Goal: Information Seeking & Learning: Check status

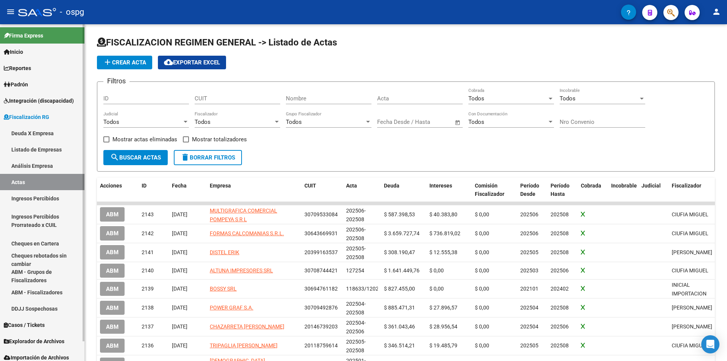
click at [48, 165] on link "Análisis Empresa" at bounding box center [42, 166] width 84 height 16
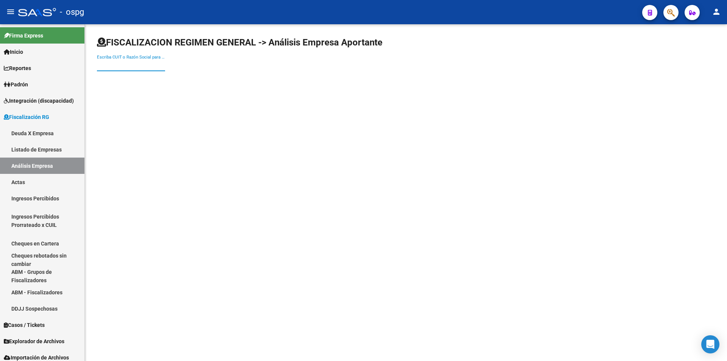
click at [108, 67] on input "Escriba CUIT o Razón Social para buscar" at bounding box center [131, 65] width 68 height 7
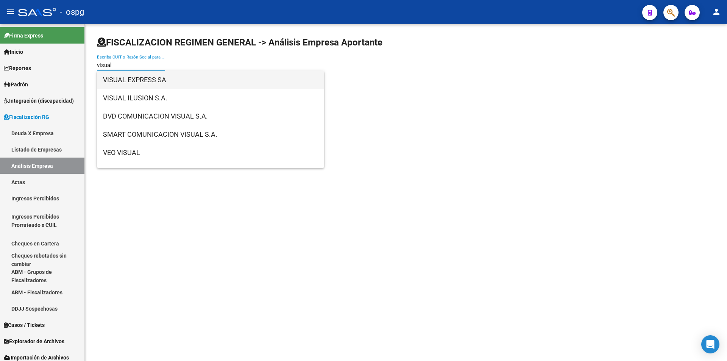
type input "visual"
click at [125, 83] on span "VISUAL EXPRESS SA" at bounding box center [210, 80] width 215 height 18
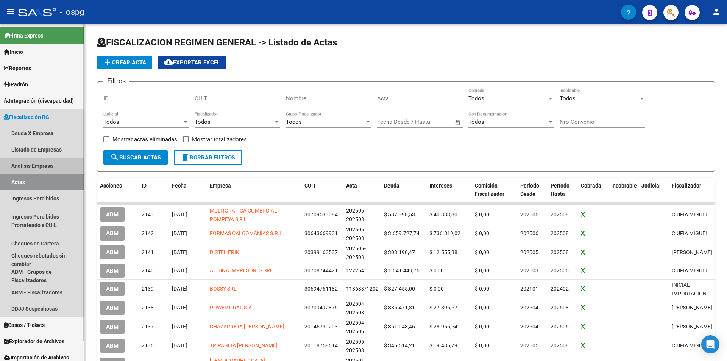
click at [42, 165] on link "Análisis Empresa" at bounding box center [42, 166] width 84 height 16
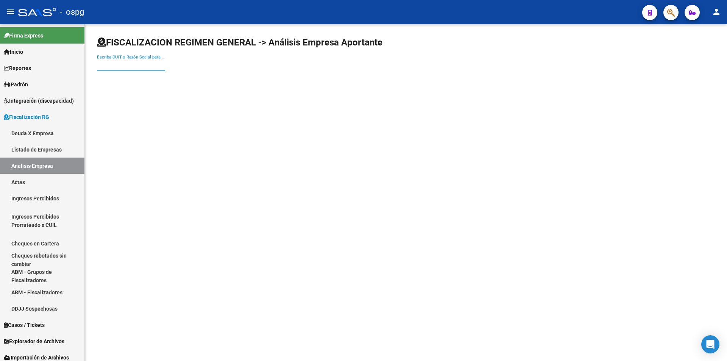
click at [141, 65] on input "Escriba CUIT o Razón Social para buscar" at bounding box center [131, 65] width 68 height 7
type input "VISUAL IL"
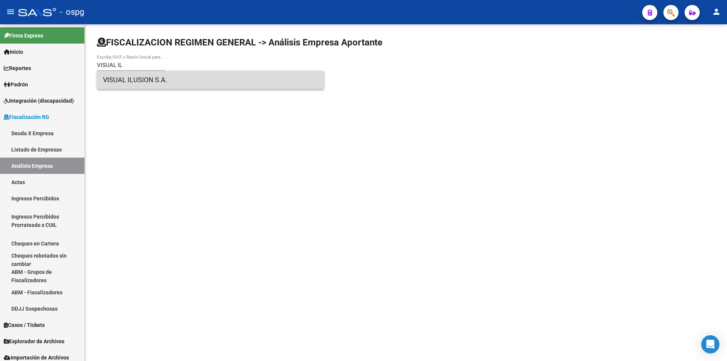
click at [147, 76] on span "VISUAL ILUSION S.A." at bounding box center [210, 80] width 215 height 18
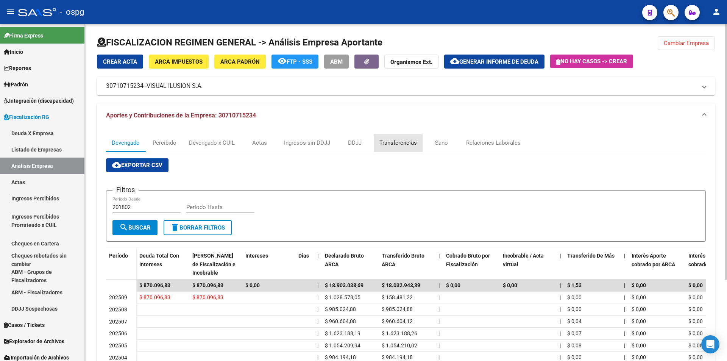
click at [405, 145] on div "Transferencias" at bounding box center [397, 143] width 37 height 8
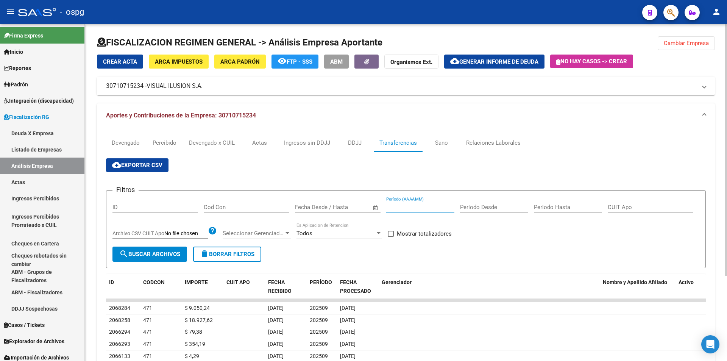
click at [403, 209] on input "Período (AAAAMM)" at bounding box center [420, 207] width 68 height 7
type input "202405"
click at [391, 231] on span at bounding box center [391, 234] width 6 height 6
click at [391, 237] on input "Mostrar totalizadores" at bounding box center [390, 237] width 0 height 0
checkbox input "true"
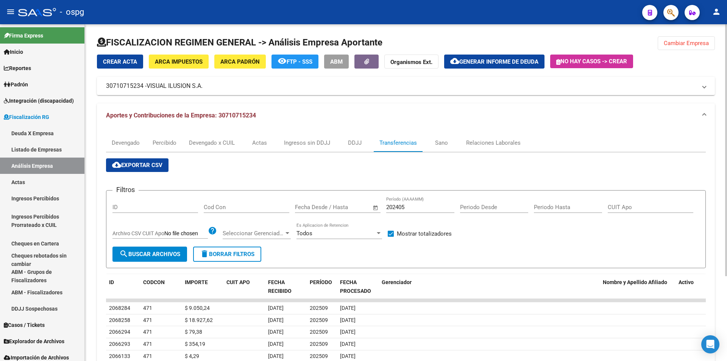
click at [136, 250] on button "search Buscar Archivos" at bounding box center [149, 253] width 75 height 15
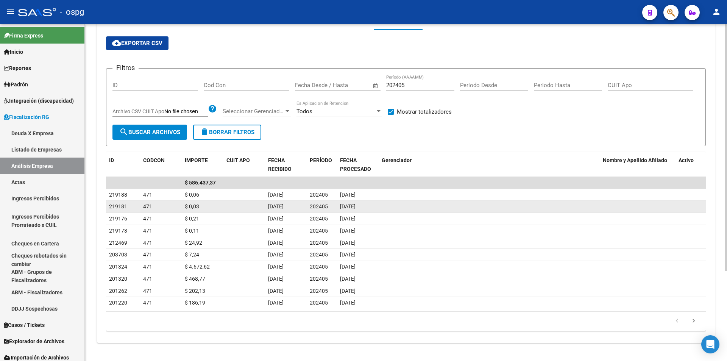
scroll to position [122, 0]
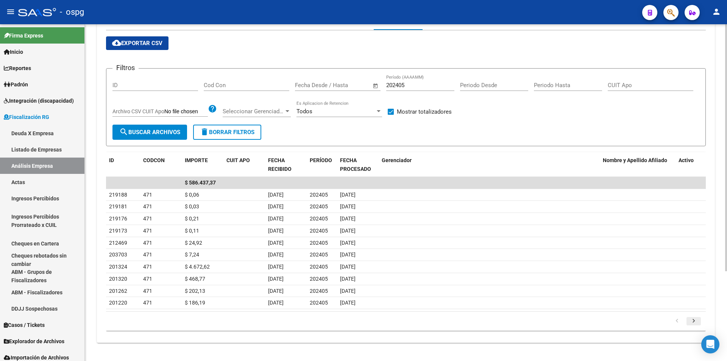
click at [697, 321] on icon "go to next page" at bounding box center [694, 321] width 10 height 9
click at [696, 321] on icon "go to next page" at bounding box center [694, 321] width 10 height 9
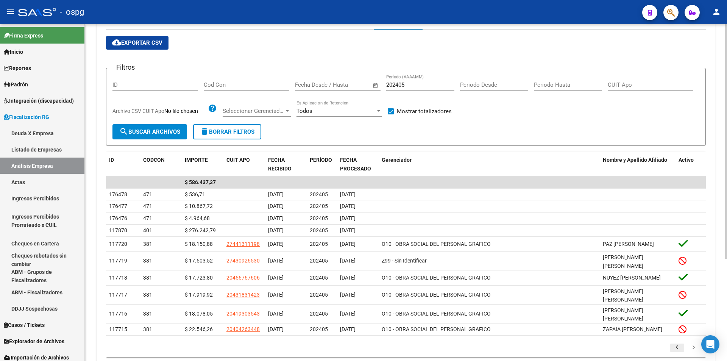
click at [675, 346] on icon "go to previous page" at bounding box center [677, 348] width 10 height 9
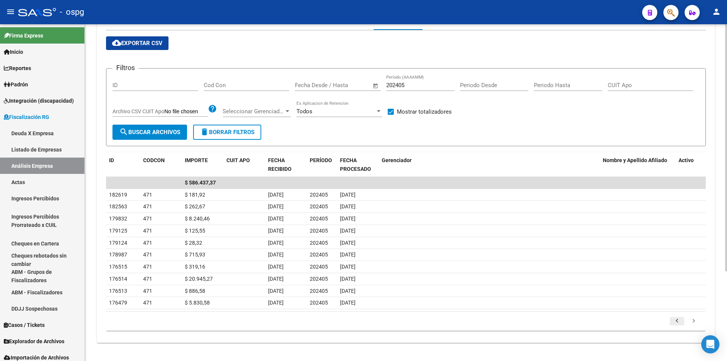
click at [675, 346] on div "FISCALIZACION REGIMEN GENERAL -> Análisis Empresa Aportante Cambiar Empresa Cre…" at bounding box center [406, 131] width 642 height 459
click at [411, 83] on input "202405" at bounding box center [420, 85] width 68 height 7
click at [138, 129] on span "search Buscar Archivos" at bounding box center [149, 132] width 61 height 7
click at [694, 322] on icon "go to next page" at bounding box center [694, 321] width 10 height 9
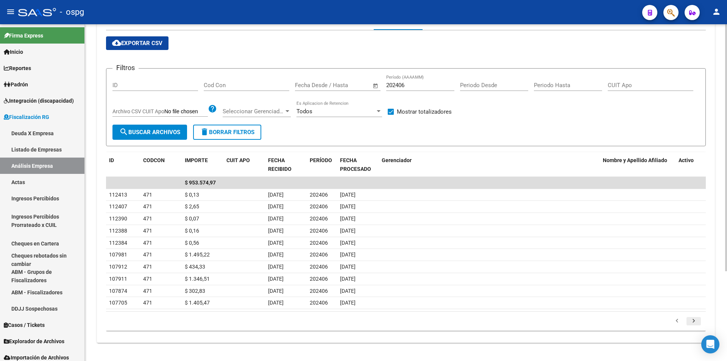
click at [694, 322] on icon "go to next page" at bounding box center [694, 321] width 10 height 9
click at [692, 319] on icon "go to next page" at bounding box center [694, 321] width 10 height 9
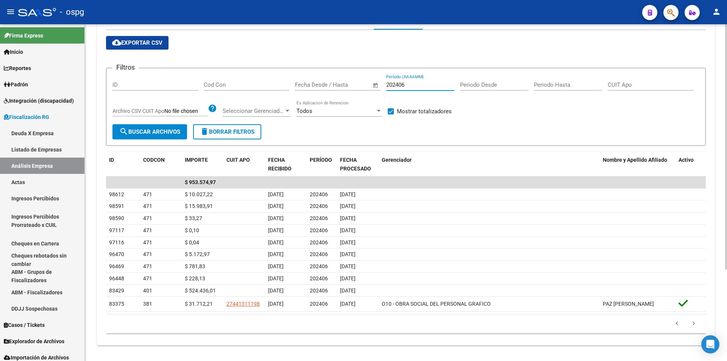
click at [411, 84] on input "202406" at bounding box center [420, 84] width 68 height 7
click at [158, 133] on span "search Buscar Archivos" at bounding box center [149, 131] width 61 height 7
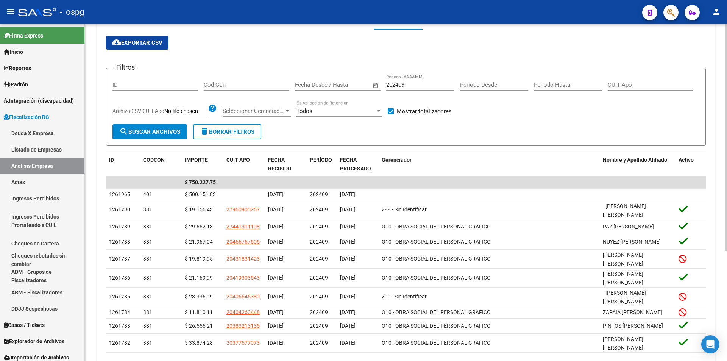
click at [409, 84] on input "202409" at bounding box center [420, 84] width 68 height 7
type input "202410"
click at [143, 129] on span "search Buscar Archivos" at bounding box center [149, 131] width 61 height 7
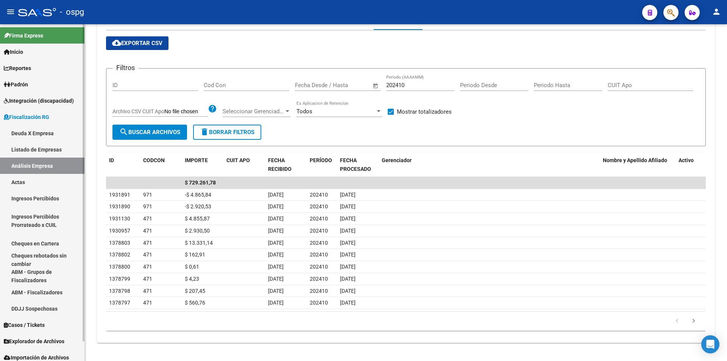
click at [44, 163] on link "Análisis Empresa" at bounding box center [42, 166] width 84 height 16
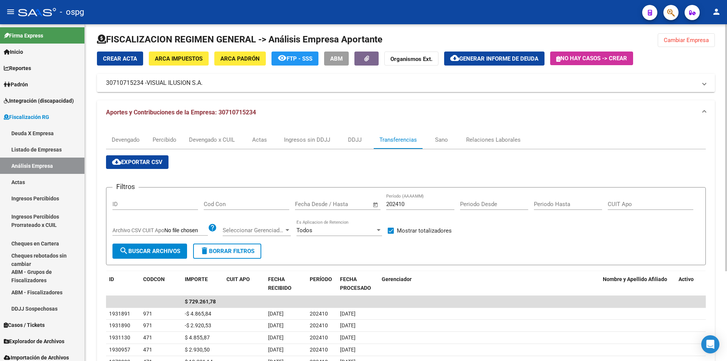
scroll to position [0, 0]
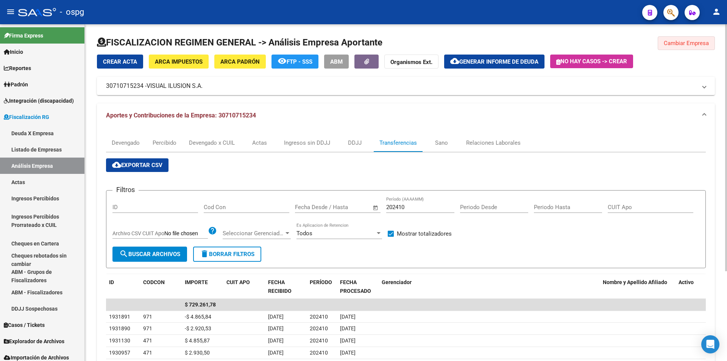
click at [685, 44] on span "Cambiar Empresa" at bounding box center [686, 43] width 45 height 7
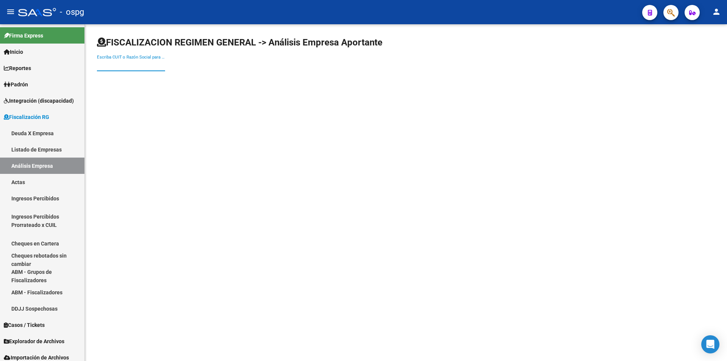
click at [135, 62] on input "Escriba CUIT o Razón Social para buscar" at bounding box center [131, 65] width 68 height 7
type input "brick"
click at [176, 77] on span "BRICK S.R.L." at bounding box center [210, 80] width 215 height 18
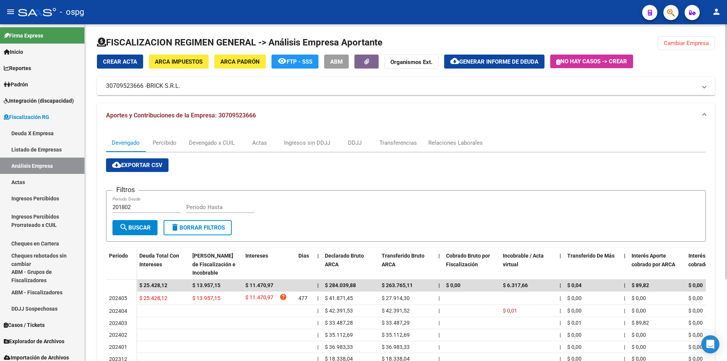
click at [690, 40] on span "Cambiar Empresa" at bounding box center [686, 43] width 45 height 7
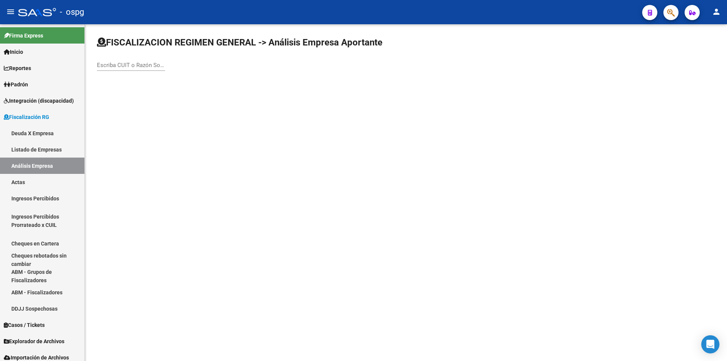
click at [150, 68] on input "Escriba CUIT o Razón Social para buscar" at bounding box center [131, 65] width 68 height 7
type input "serviflex"
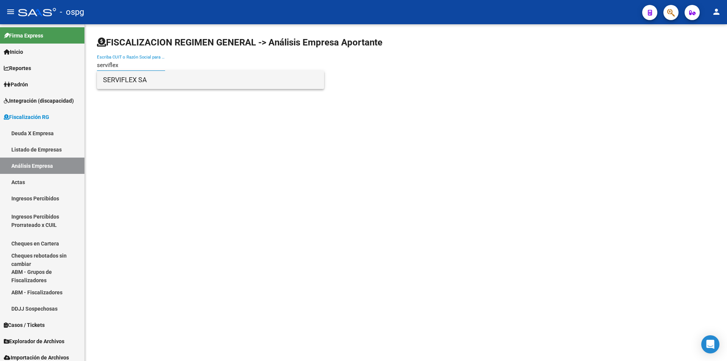
click at [148, 81] on span "SERVIFLEX SA" at bounding box center [210, 80] width 215 height 18
